Goal: Find specific page/section: Find specific page/section

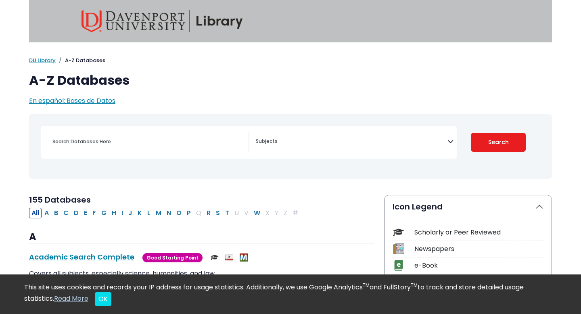
select select "Database Subject Filter"
click at [111, 143] on input "Search database by title or keyword" at bounding box center [148, 142] width 201 height 12
type input "cinahl"
click at [471, 133] on button "Search" at bounding box center [498, 142] width 55 height 19
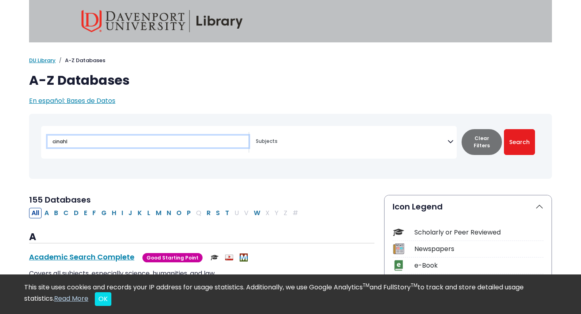
select select "Database Subject Filter"
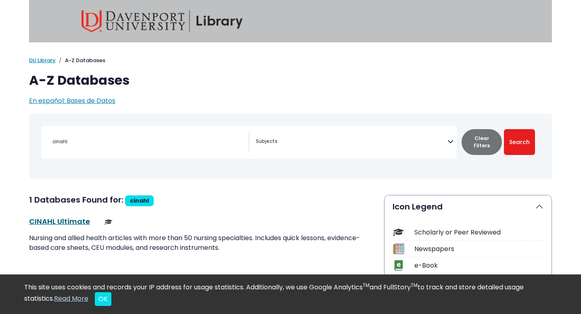
click at [53, 224] on link "CINAHL Ultimate This link opens in a new window" at bounding box center [59, 221] width 61 height 10
click at [61, 216] on link "CINAHL Ultimate This link opens in a new window" at bounding box center [59, 221] width 61 height 10
